Goal: Task Accomplishment & Management: Use online tool/utility

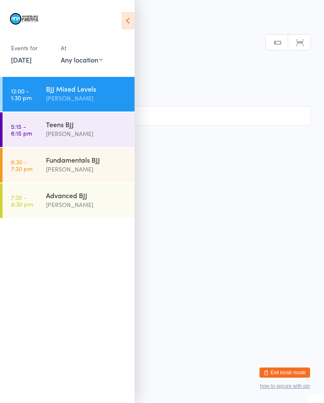
click at [72, 123] on div "Teens BJJ" at bounding box center [87, 124] width 82 height 9
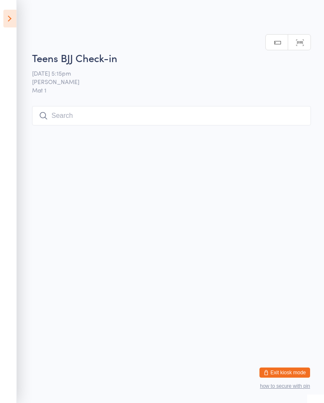
click at [134, 109] on input "search" at bounding box center [171, 115] width 279 height 19
type input "K"
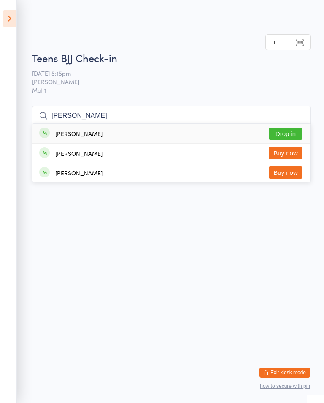
type input "[PERSON_NAME]"
click at [299, 128] on button "Drop in" at bounding box center [286, 134] width 34 height 12
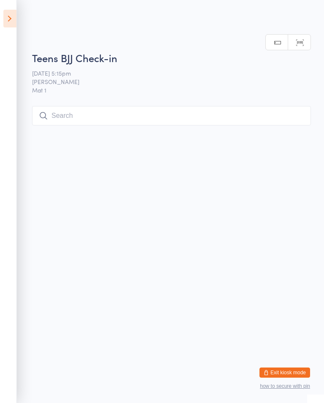
scroll to position [0, 0]
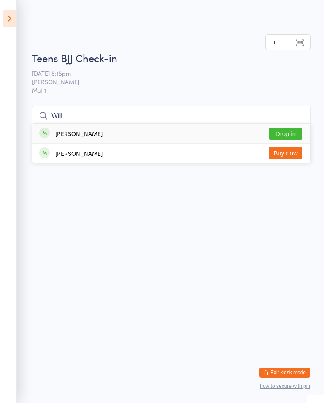
click at [319, 133] on html "You have now entered Kiosk Mode. Members will be able to check themselves in us…" at bounding box center [162, 201] width 324 height 403
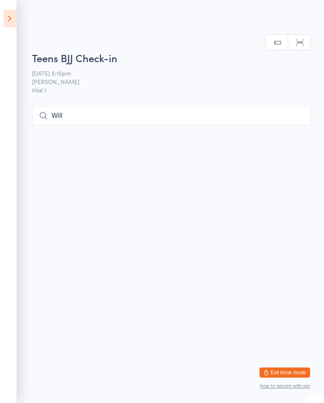
click at [269, 113] on input "Will" at bounding box center [171, 115] width 279 height 19
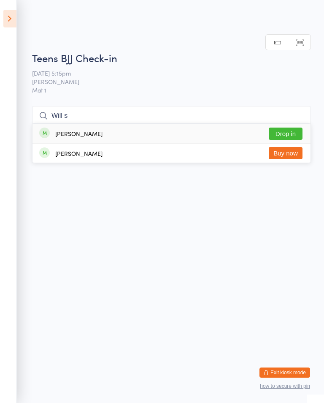
type input "Will s"
click at [286, 128] on button "Drop in" at bounding box center [286, 134] width 34 height 12
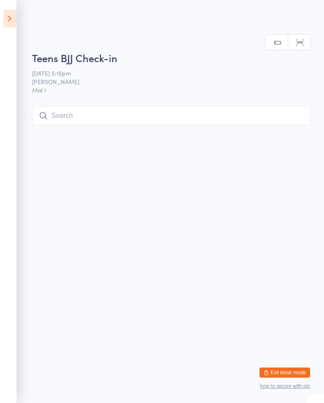
scroll to position [0, 0]
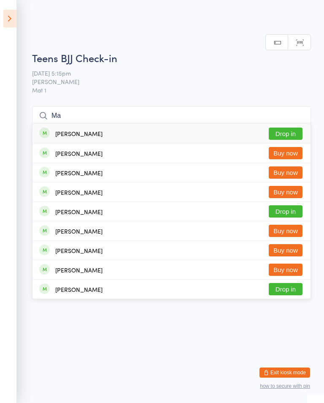
type input "M"
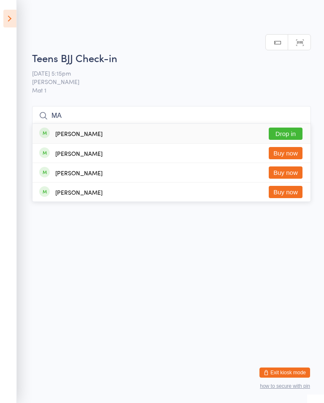
type input "M"
type input "[PERSON_NAME]"
click at [288, 133] on button "Drop in" at bounding box center [286, 134] width 34 height 12
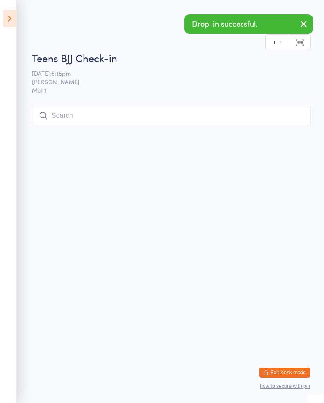
click at [305, 27] on icon "button" at bounding box center [304, 24] width 10 height 11
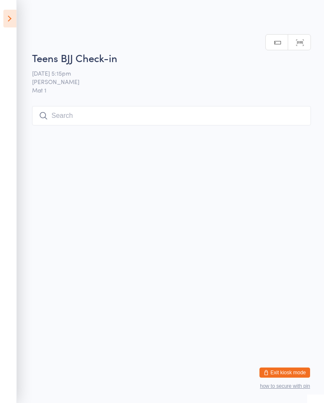
click at [161, 115] on input "search" at bounding box center [171, 115] width 279 height 19
type input "B"
click at [75, 208] on html "You have now entered Kiosk Mode. Members will be able to check themselves in us…" at bounding box center [162, 201] width 324 height 403
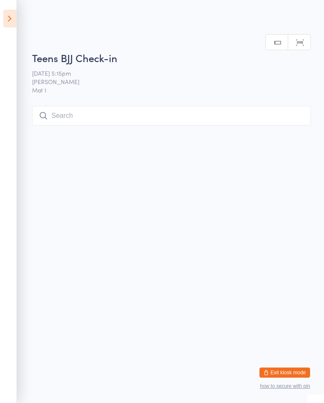
click at [275, 117] on input "search" at bounding box center [171, 115] width 279 height 19
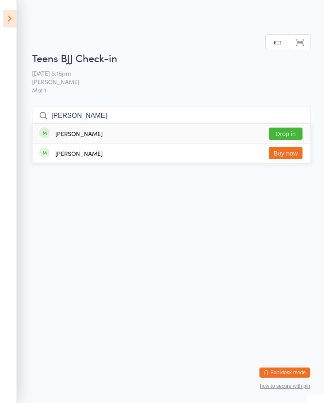
type input "[PERSON_NAME]"
click at [286, 128] on button "Drop in" at bounding box center [286, 134] width 34 height 12
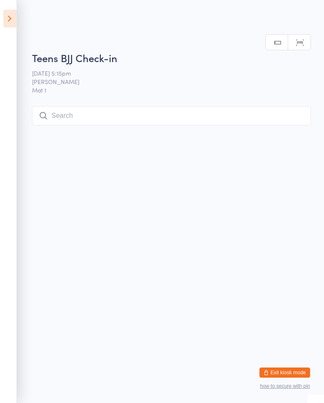
scroll to position [0, 0]
click at [52, 264] on html "You have now entered Kiosk Mode. Members will be able to check themselves in us…" at bounding box center [162, 201] width 324 height 403
click at [272, 125] on input "search" at bounding box center [171, 115] width 279 height 19
type input "Meika"
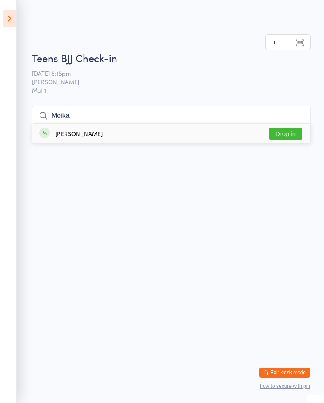
click at [284, 128] on button "Drop in" at bounding box center [286, 134] width 34 height 12
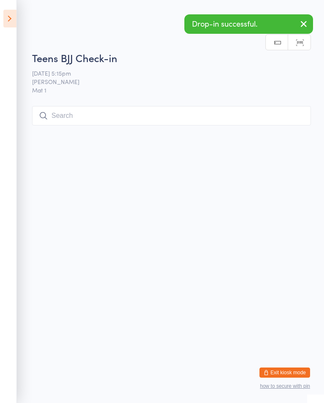
scroll to position [0, 0]
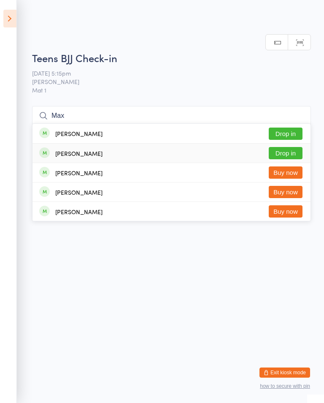
type input "Max"
click at [291, 155] on button "Drop in" at bounding box center [286, 153] width 34 height 12
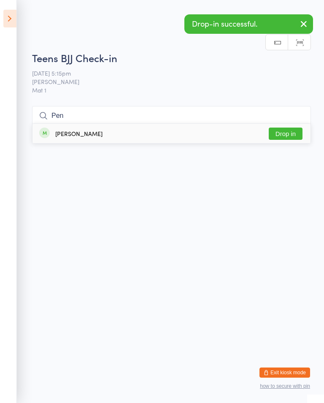
type input "Pen"
click at [290, 136] on button "Drop in" at bounding box center [286, 134] width 34 height 12
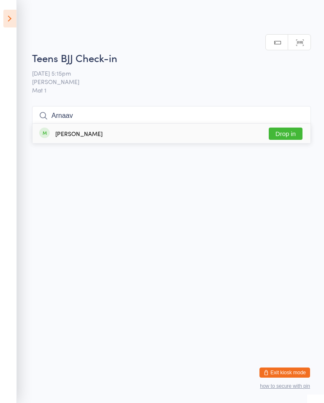
type input "Arnaav"
click at [106, 141] on div "[PERSON_NAME] Drop in" at bounding box center [172, 133] width 278 height 19
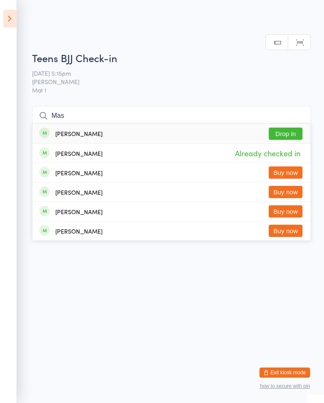
type input "Mas"
click at [294, 132] on button "Drop in" at bounding box center [286, 134] width 34 height 12
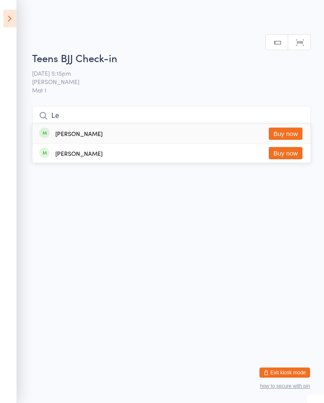
type input "L"
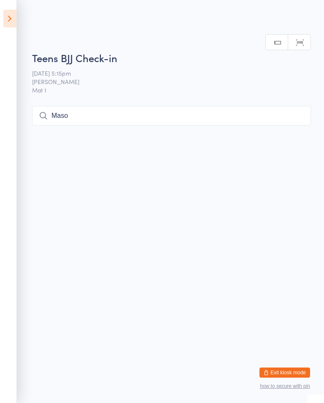
type input "[PERSON_NAME]"
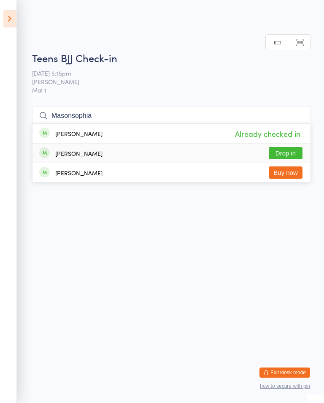
type input "Masonsophia"
click at [292, 153] on button "Drop in" at bounding box center [286, 153] width 34 height 12
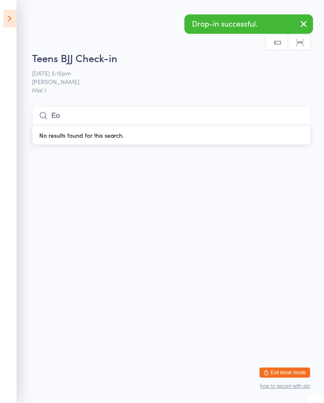
type input "E"
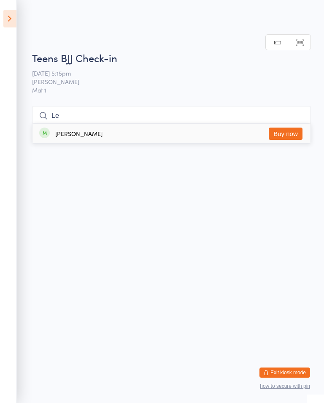
type input "L"
type input "[PERSON_NAME]"
click at [291, 134] on button "Drop in" at bounding box center [286, 134] width 34 height 12
type input "N"
type input "A"
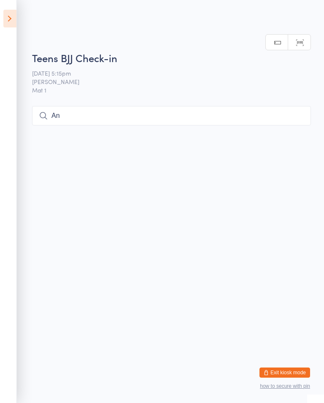
type input "A"
click at [49, 125] on input "Sick" at bounding box center [171, 115] width 279 height 19
type input "S"
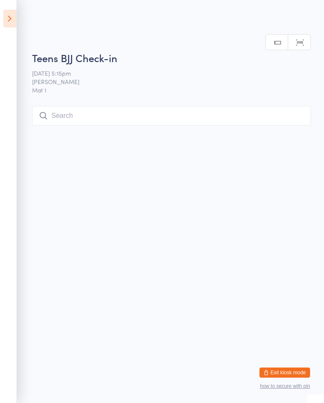
click at [67, 199] on html "You have now entered Kiosk Mode. Members will be able to check themselves in us…" at bounding box center [162, 201] width 324 height 403
click at [83, 116] on input "search" at bounding box center [171, 115] width 279 height 19
type input "B"
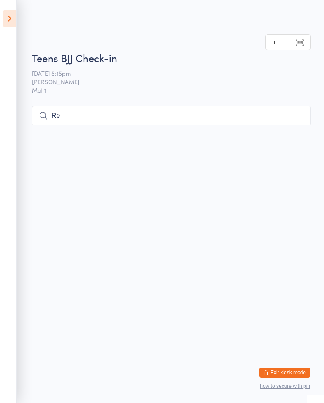
type input "R"
